Goal: Find specific page/section: Find specific page/section

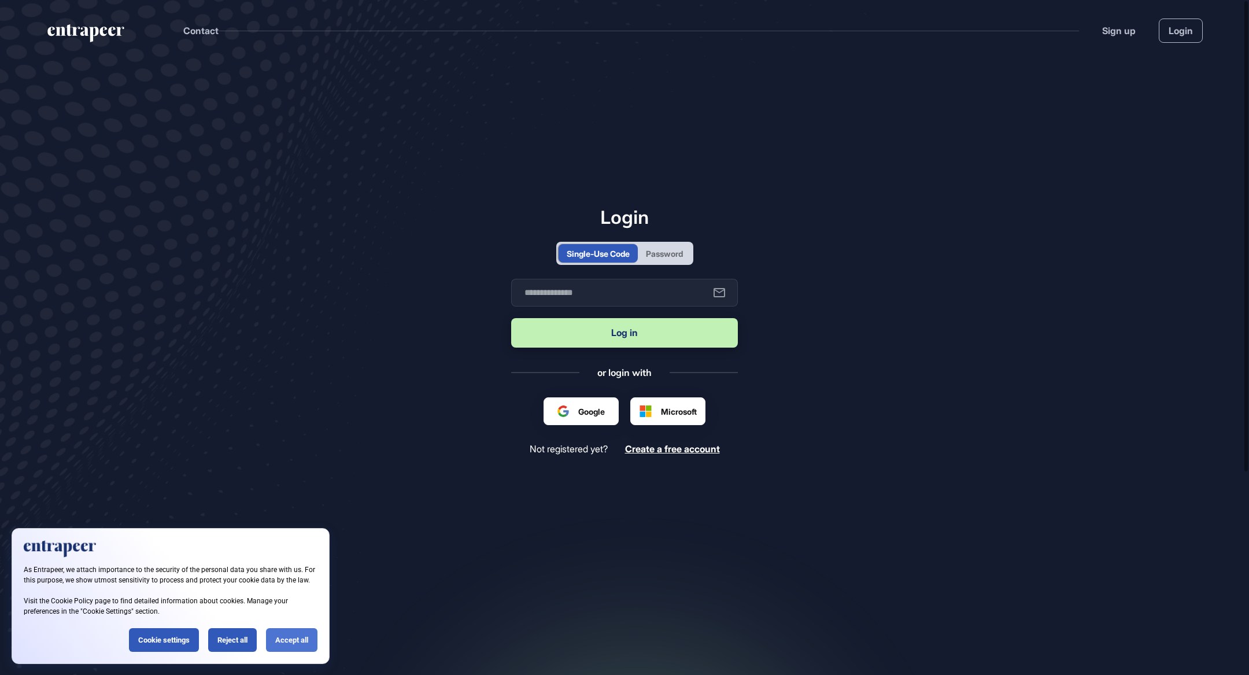
click at [295, 637] on div "Accept all" at bounding box center [291, 640] width 51 height 24
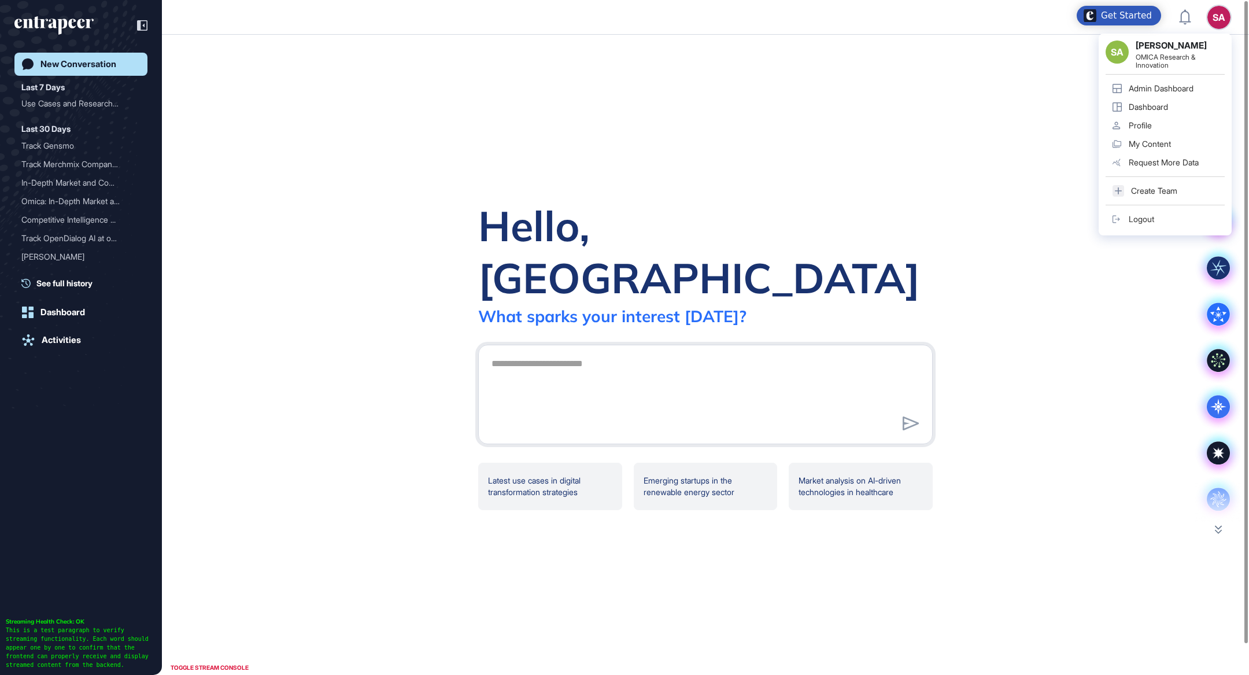
click at [1161, 92] on div "Admin Dashboard" at bounding box center [1161, 88] width 65 height 9
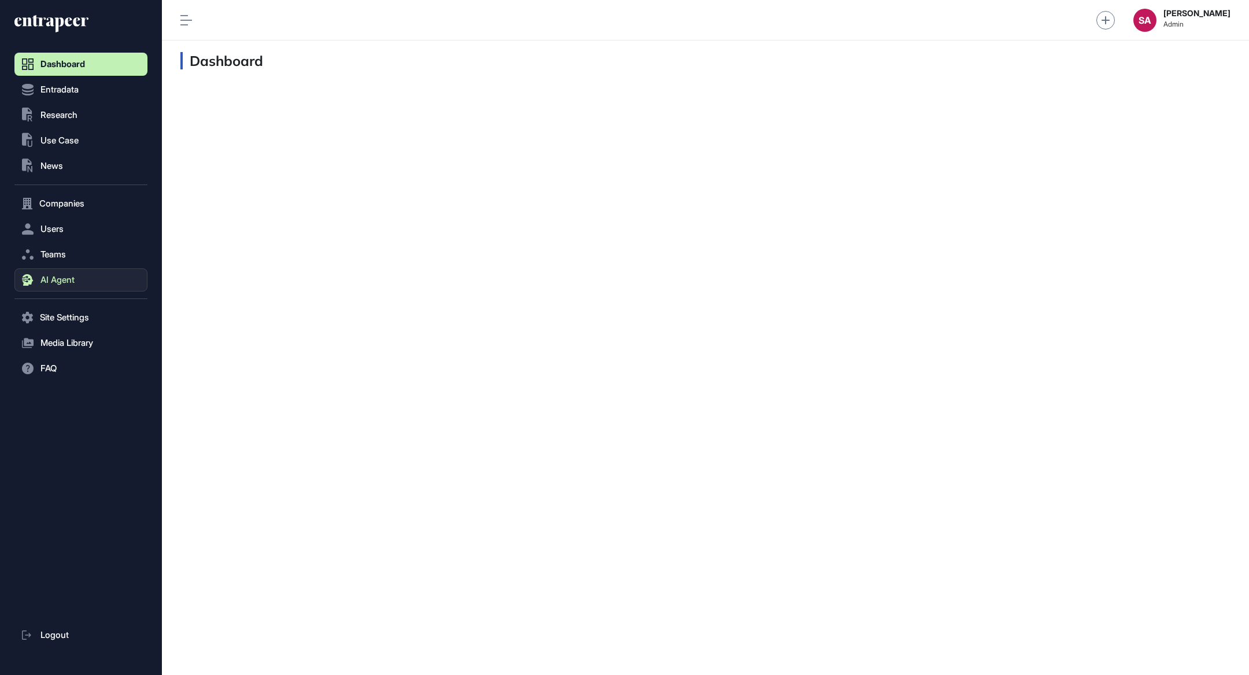
click at [64, 281] on span "AI Agent" at bounding box center [57, 279] width 34 height 9
click at [60, 326] on span "Messages" at bounding box center [56, 324] width 37 height 9
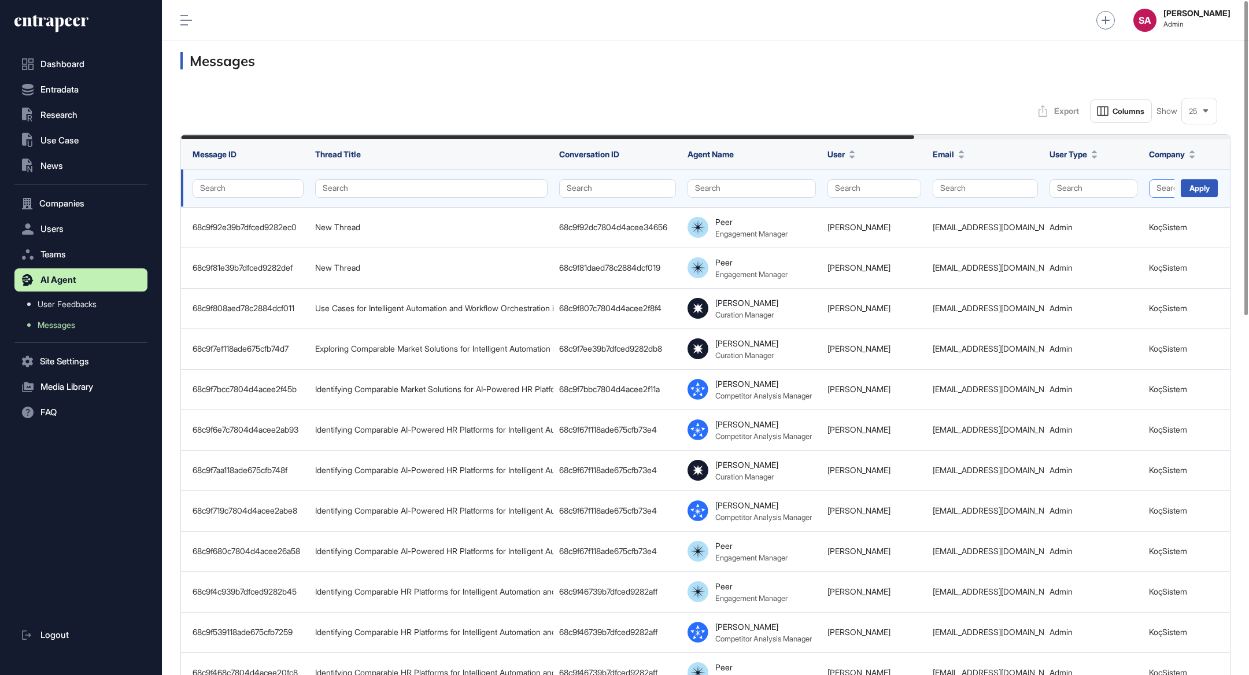
click at [1160, 186] on button "Search" at bounding box center [1213, 188] width 128 height 19
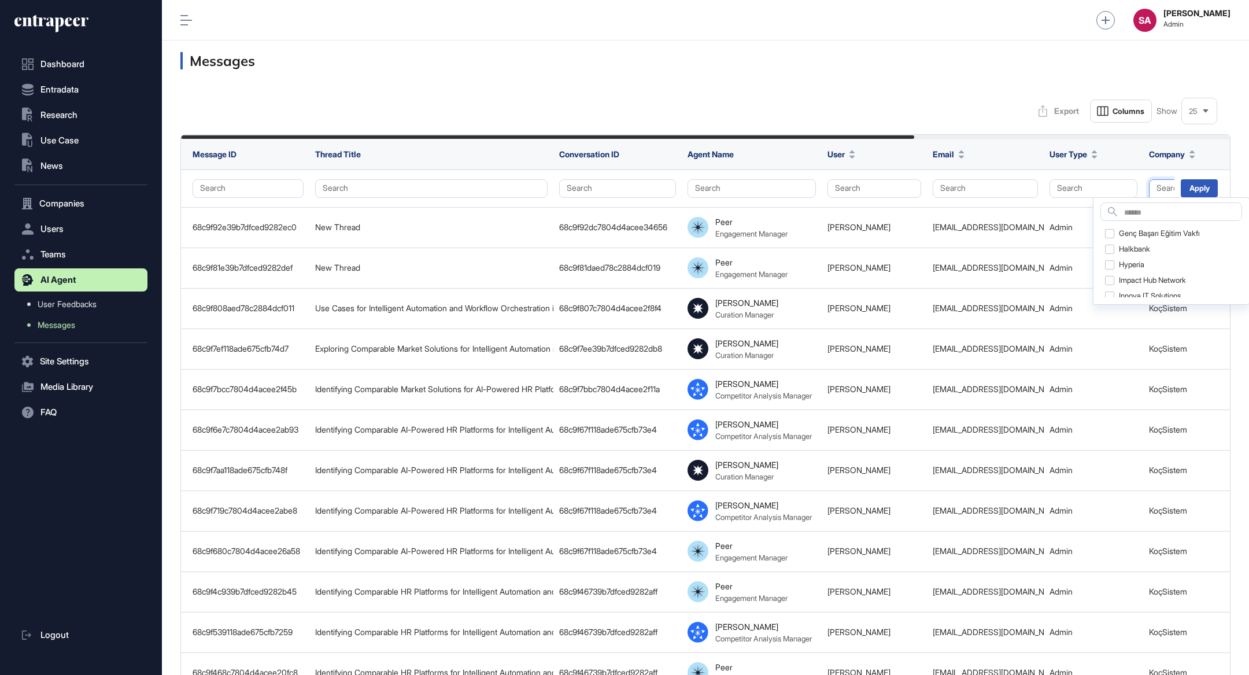
scroll to position [678, 0]
click at [1142, 216] on input "text" at bounding box center [1182, 213] width 117 height 16
type input "******"
click at [1137, 235] on div "Tamimi Consulting" at bounding box center [1181, 233] width 112 height 16
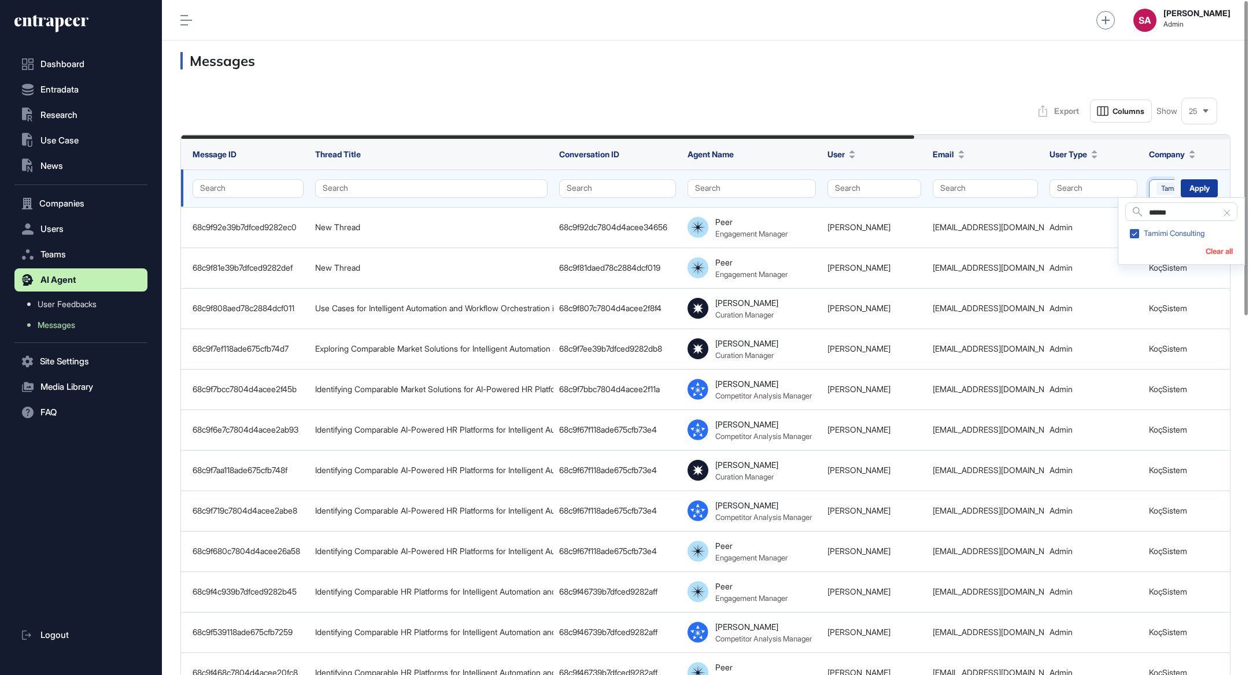
click at [1201, 188] on div "Apply" at bounding box center [1199, 188] width 37 height 18
